Goal: Task Accomplishment & Management: Complete application form

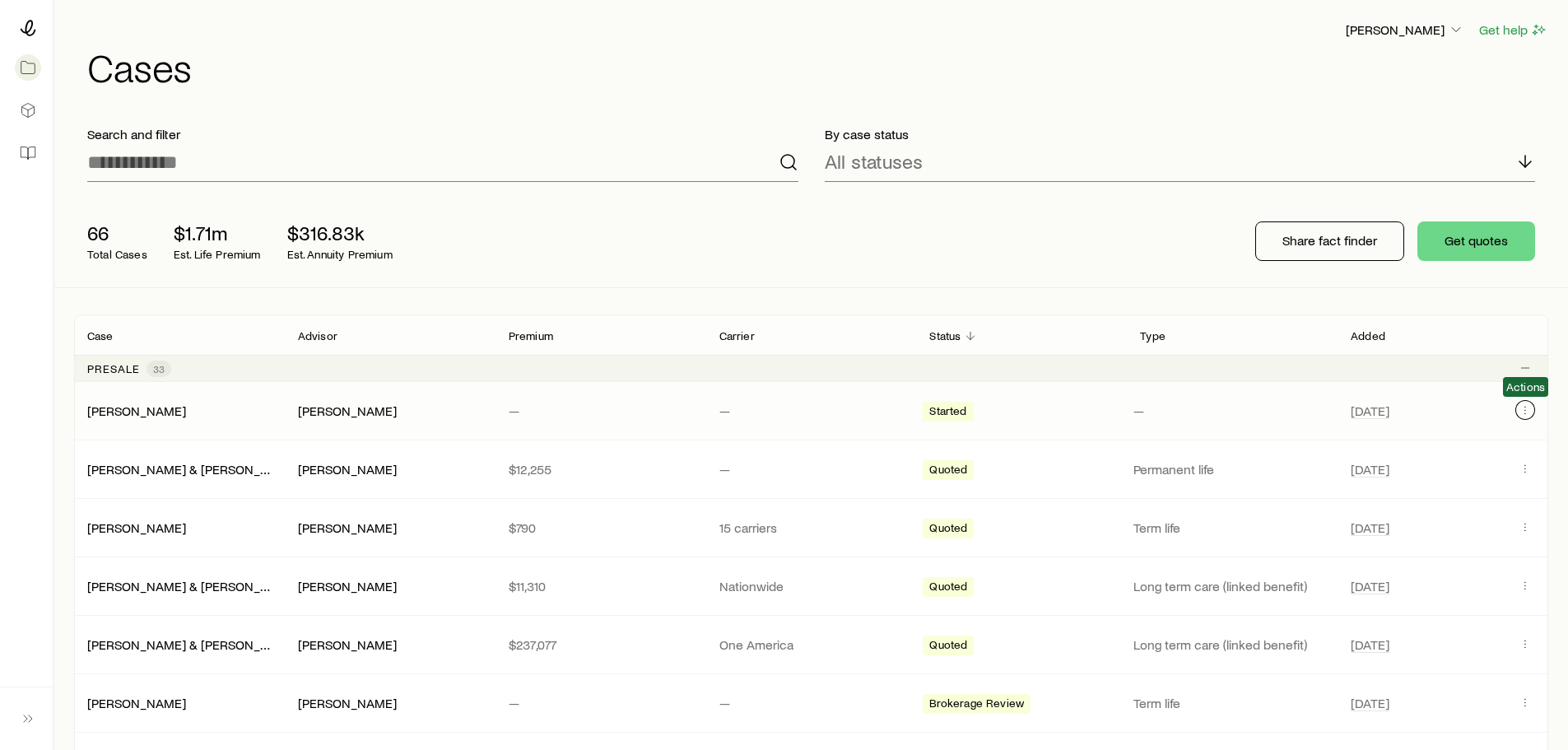
click at [1525, 411] on icon "Client cases" at bounding box center [1525, 410] width 1 height 1
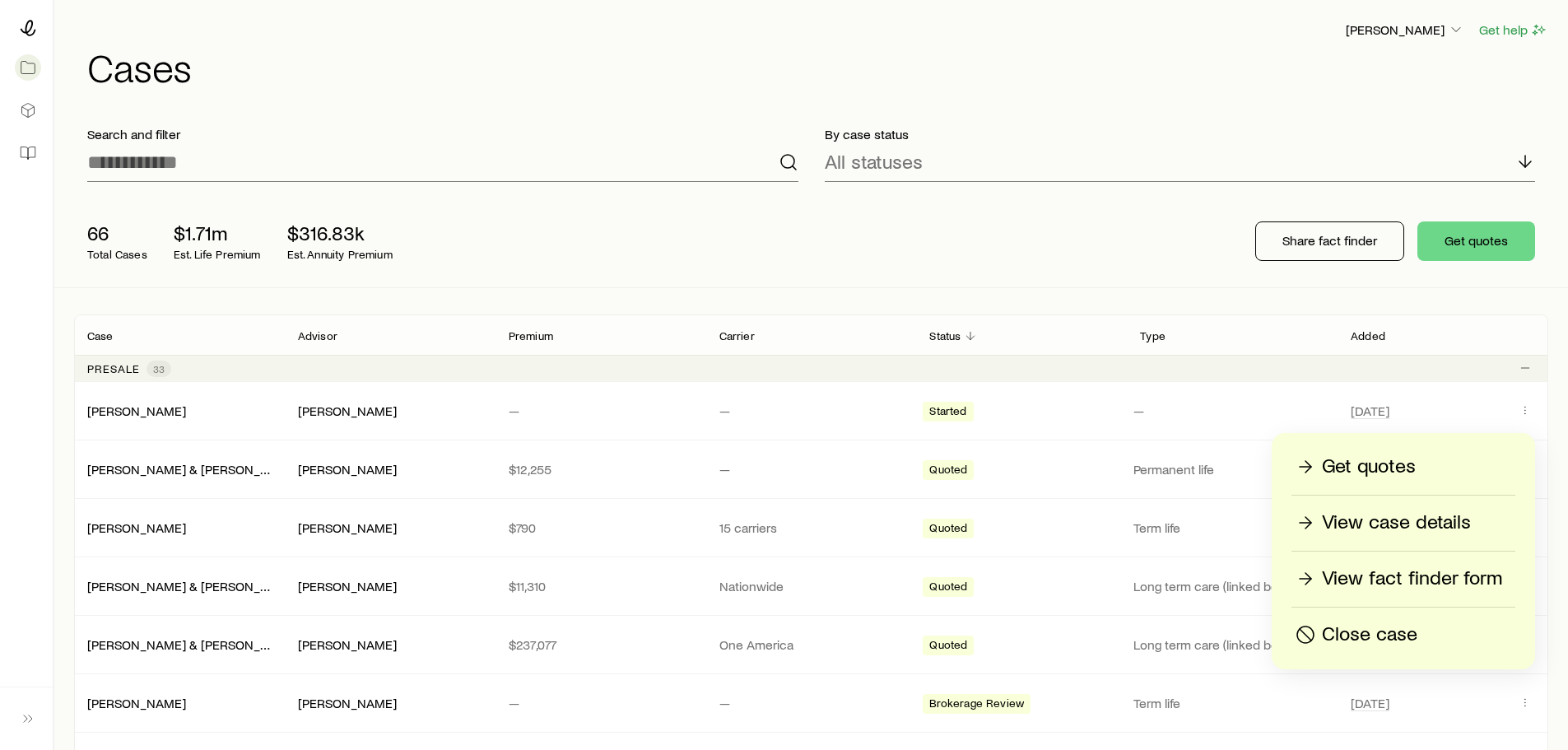
click at [1359, 578] on p "View fact finder form" at bounding box center [1412, 578] width 180 height 26
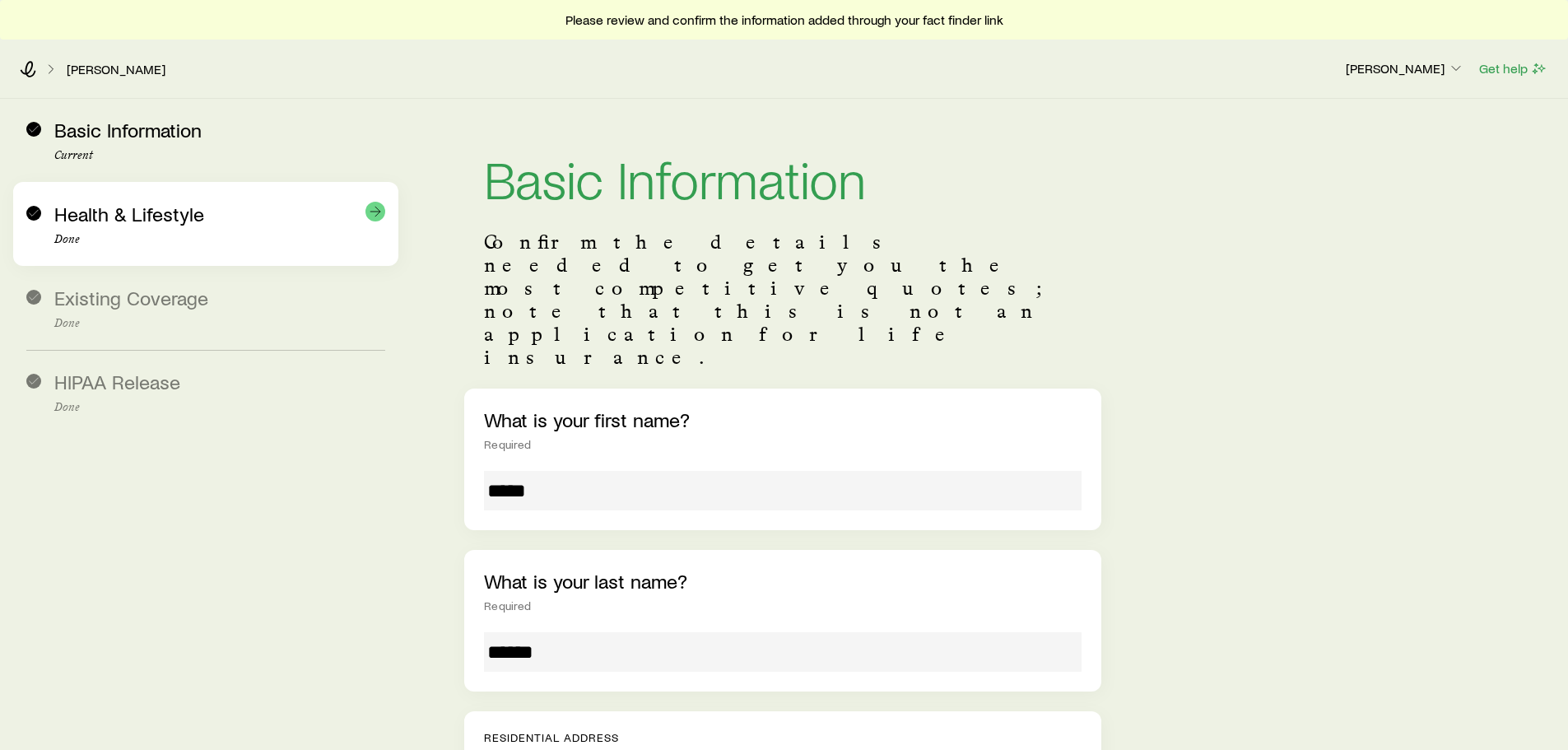
click at [114, 210] on span "Health & Lifestyle" at bounding box center [129, 214] width 149 height 24
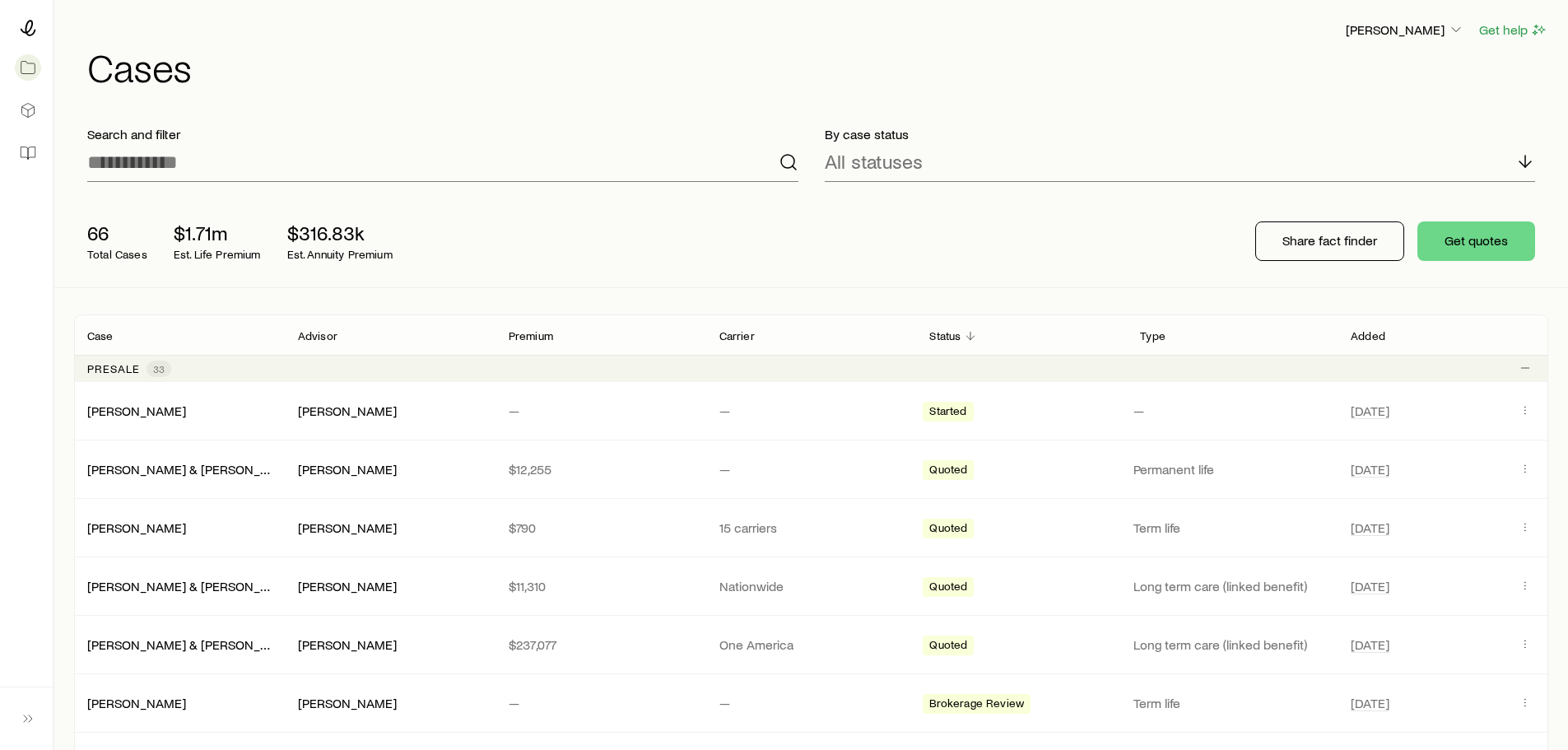
click at [232, 34] on div "[PERSON_NAME] Get help" at bounding box center [817, 30] width 1461 height 21
click at [1521, 410] on icon "Client cases" at bounding box center [1525, 409] width 13 height 13
